Goal: Task Accomplishment & Management: Manage account settings

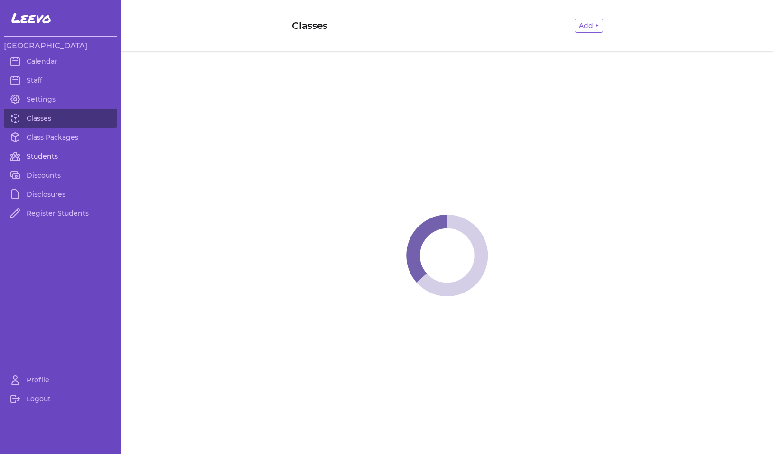
click at [34, 155] on link "Students" at bounding box center [60, 156] width 113 height 19
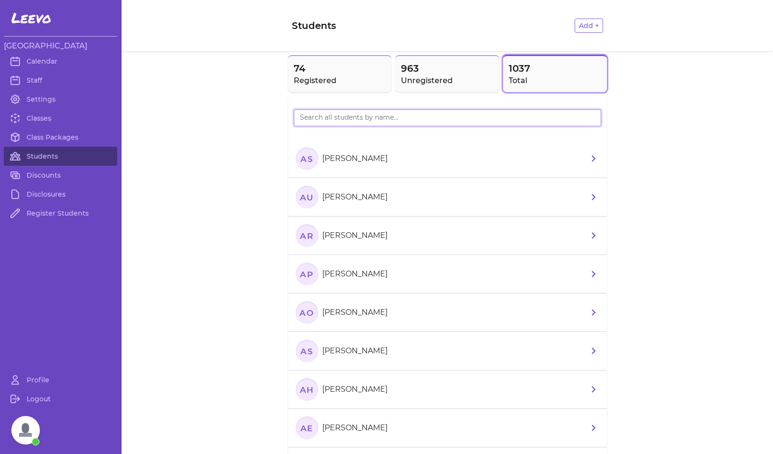
click at [319, 119] on input "search" at bounding box center [448, 117] width 308 height 17
type input "[PERSON_NAME]"
click at [307, 155] on icon "CM" at bounding box center [307, 158] width 23 height 23
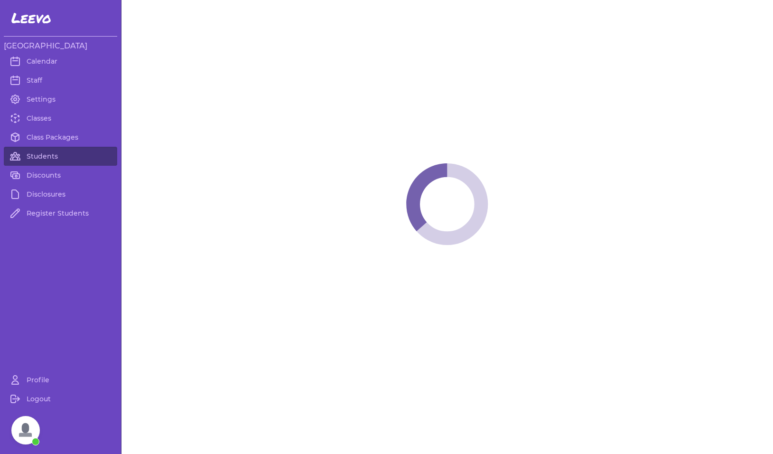
select select "MT"
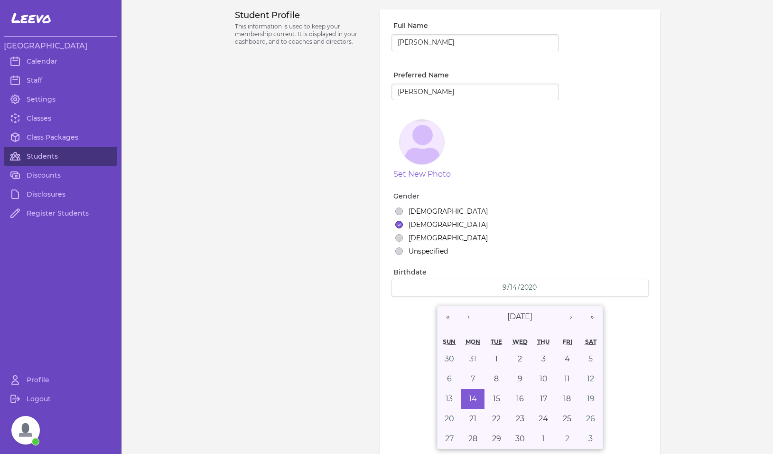
select select "1"
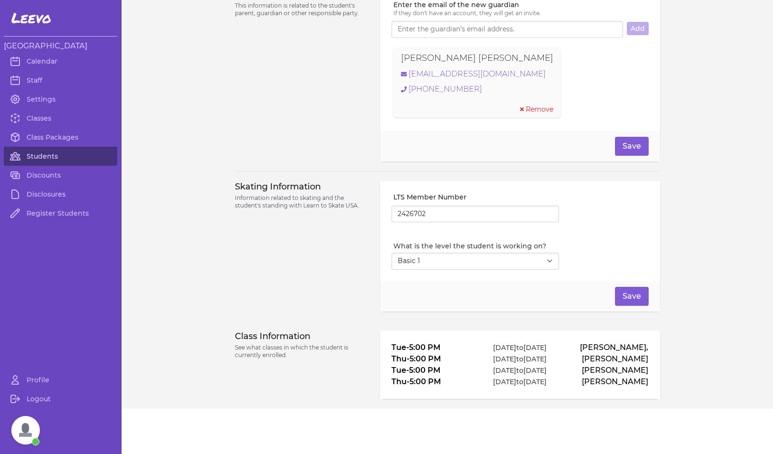
click at [49, 155] on link "Students" at bounding box center [60, 156] width 113 height 19
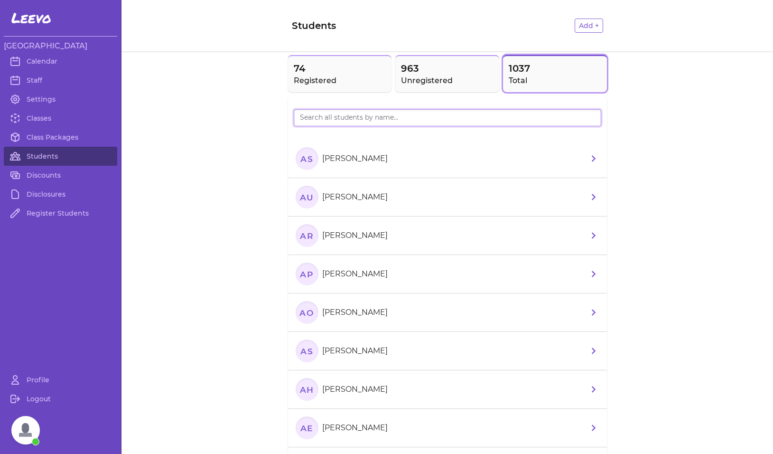
click at [354, 124] on input "search" at bounding box center [448, 117] width 308 height 17
type input "drew"
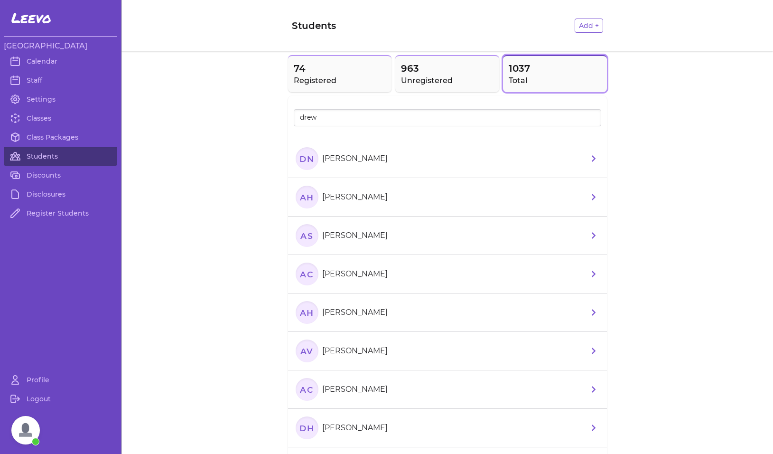
click at [301, 163] on text "DN" at bounding box center [307, 158] width 15 height 10
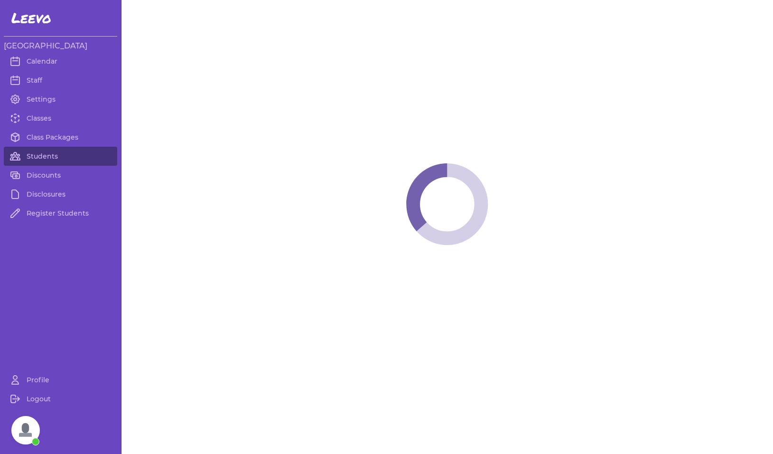
select select "MT"
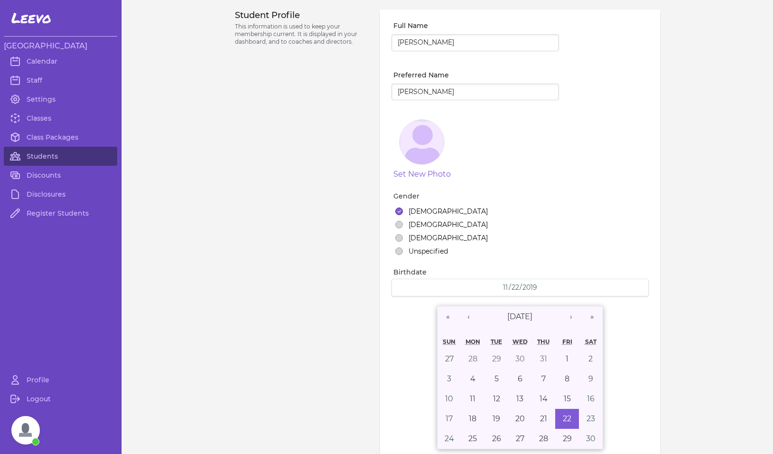
select select "1"
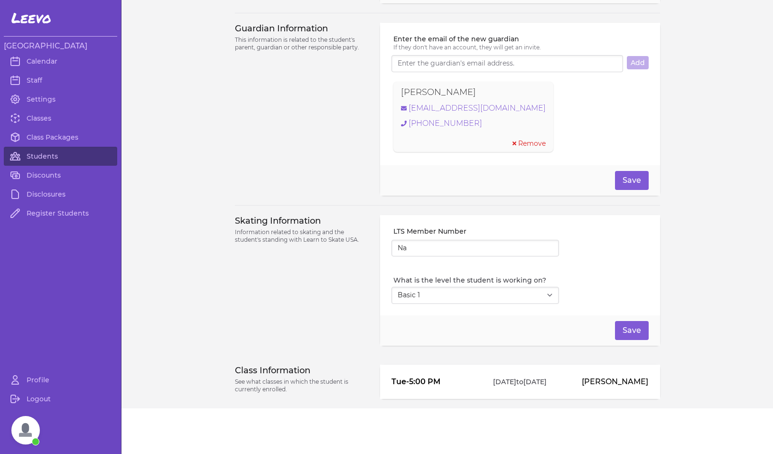
scroll to position [648, 0]
drag, startPoint x: 412, startPoint y: 253, endPoint x: 381, endPoint y: 251, distance: 30.5
click at [381, 251] on div "LTS Member Number Na What is the level the student is working on? Select Level …" at bounding box center [520, 265] width 280 height 100
click at [328, 161] on div "Guardian Information This information is related to the student's parent, guard…" at bounding box center [302, 109] width 134 height 173
